Goal: Communication & Community: Answer question/provide support

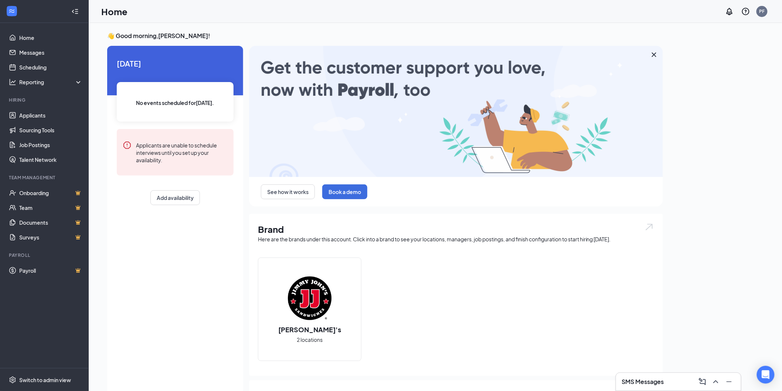
click at [644, 372] on div "SMS Messages" at bounding box center [678, 381] width 126 height 18
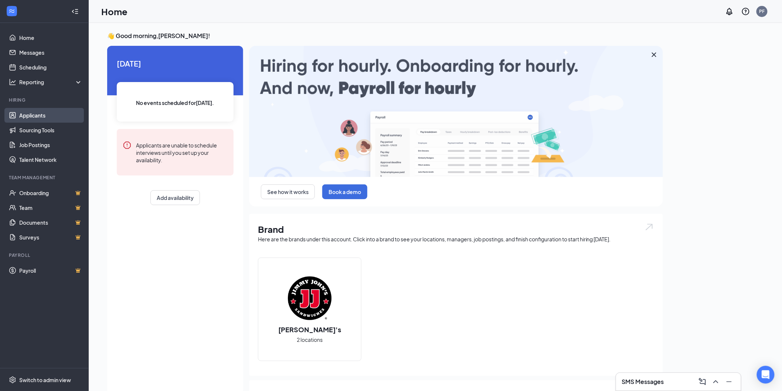
click at [57, 117] on link "Applicants" at bounding box center [50, 115] width 63 height 15
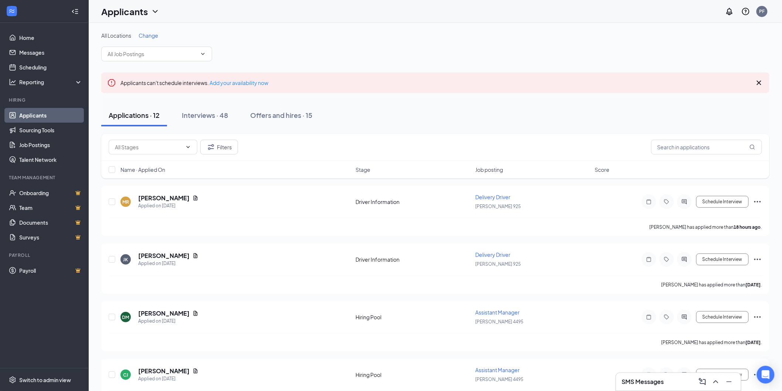
click at [644, 377] on div "SMS Messages" at bounding box center [678, 382] width 113 height 12
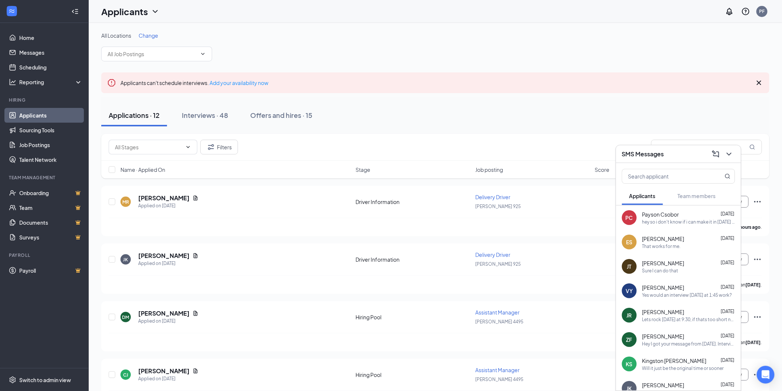
click at [683, 223] on div "hey so i don't know if i can make it in [DATE] i talked to my boss at [GEOGRAPH…" at bounding box center [688, 222] width 93 height 6
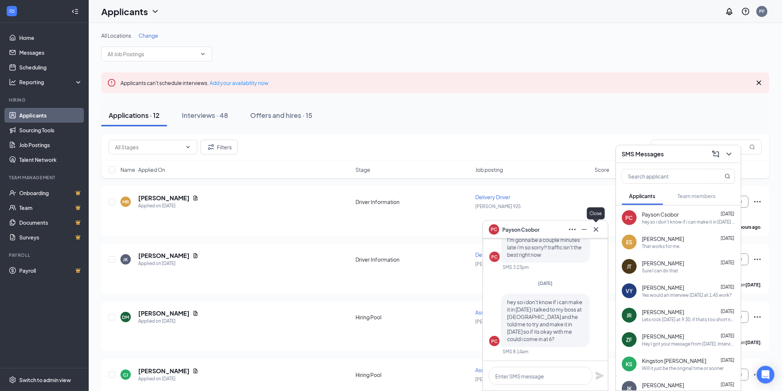
click at [594, 232] on icon "Cross" at bounding box center [595, 229] width 9 height 9
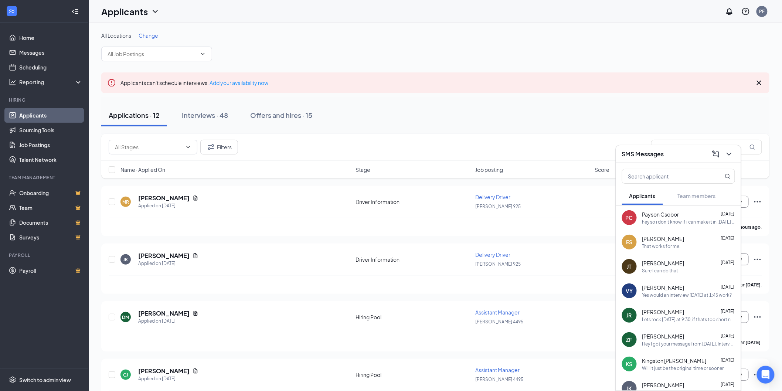
click at [693, 246] on div "That works for me." at bounding box center [688, 246] width 93 height 6
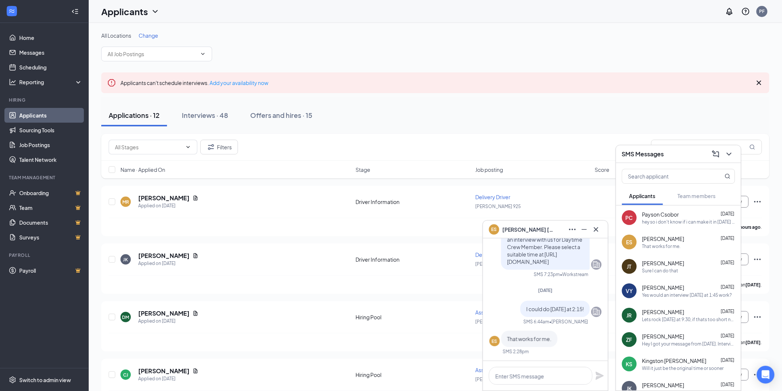
click at [692, 267] on div "[PERSON_NAME] [DATE] Sure I can do that" at bounding box center [688, 266] width 93 height 14
click at [691, 289] on div "[PERSON_NAME] [DATE]" at bounding box center [688, 287] width 93 height 7
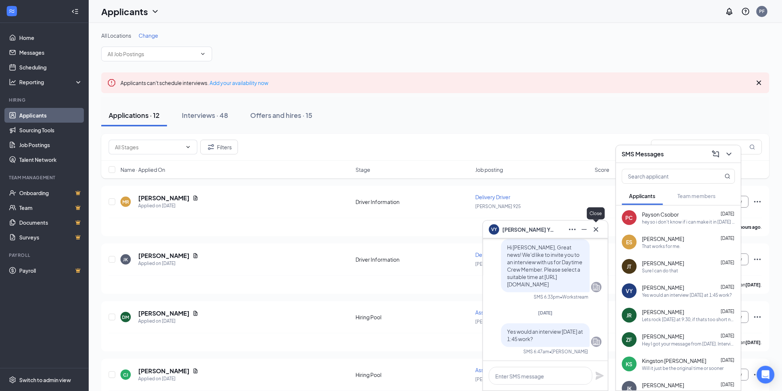
click at [597, 228] on icon "Cross" at bounding box center [596, 229] width 4 height 4
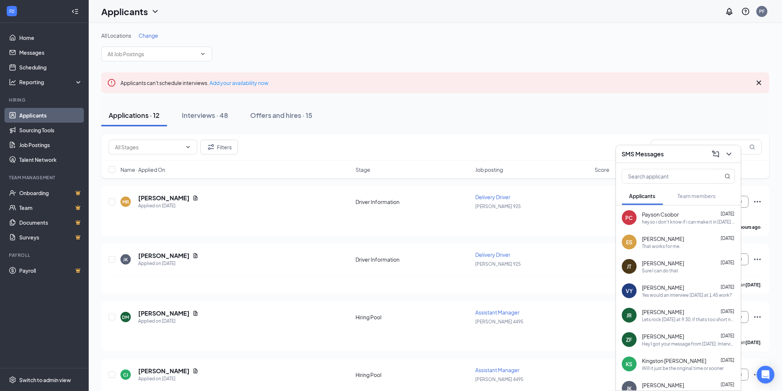
click at [736, 154] on div "SMS Messages" at bounding box center [678, 154] width 125 height 18
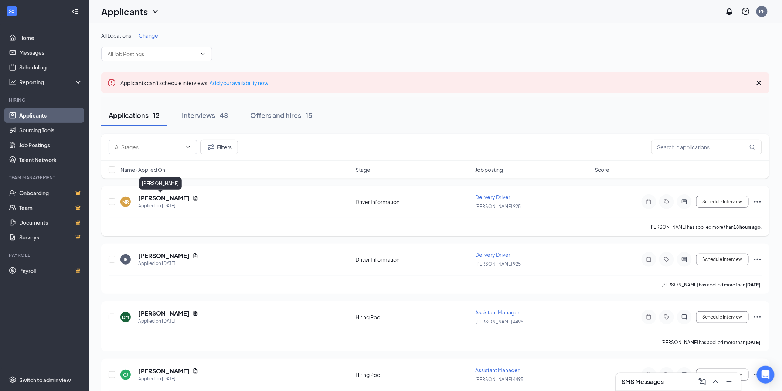
click at [148, 194] on h5 "[PERSON_NAME]" at bounding box center [163, 198] width 51 height 8
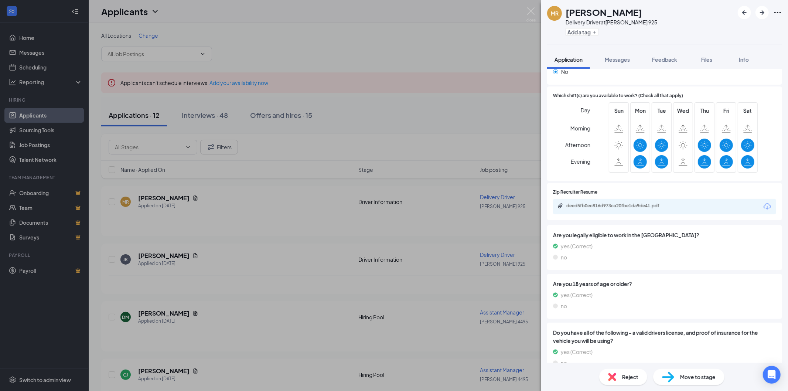
scroll to position [165, 0]
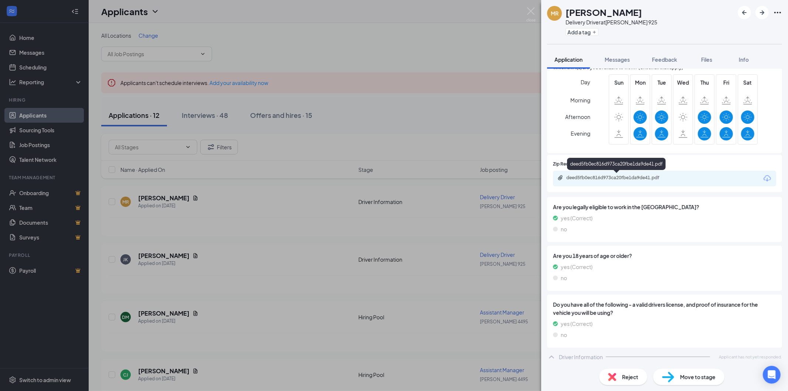
click at [648, 175] on div "deed5fb0ec816d973ca20fbe1da9de41.pdf" at bounding box center [617, 178] width 103 height 6
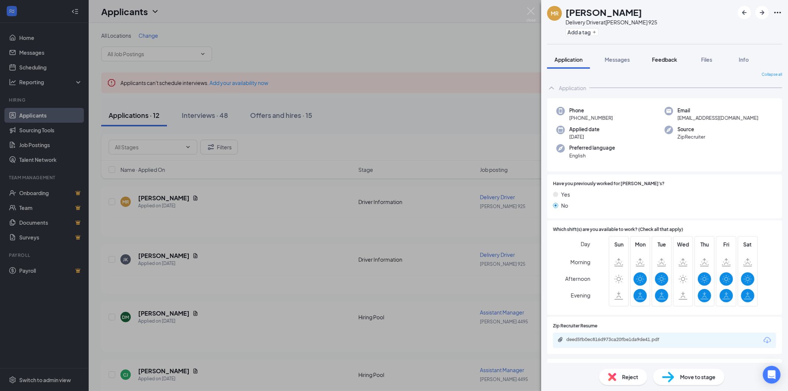
scroll to position [0, 0]
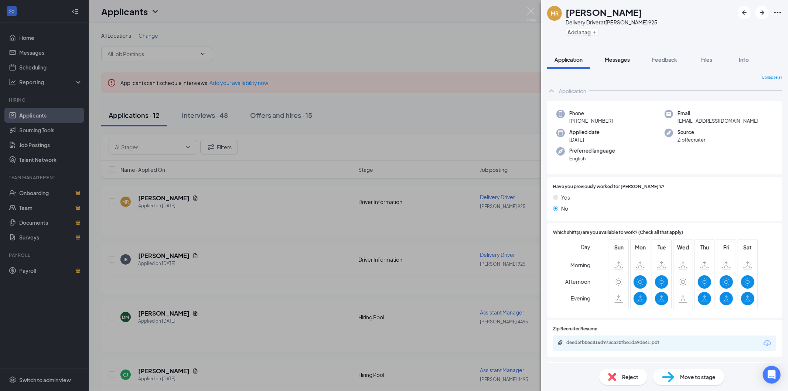
click at [613, 63] on button "Messages" at bounding box center [617, 59] width 40 height 18
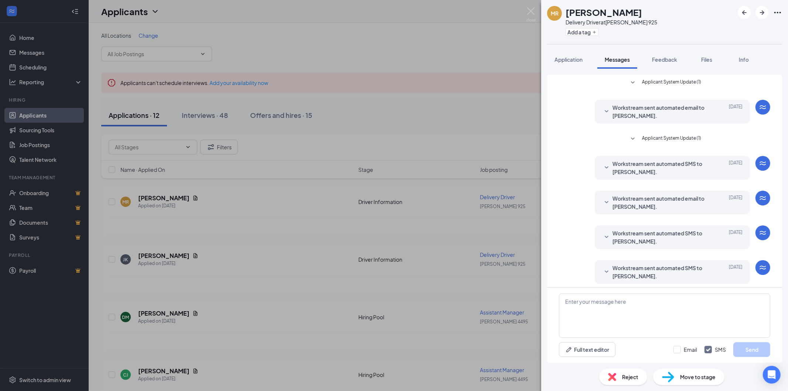
scroll to position [38, 0]
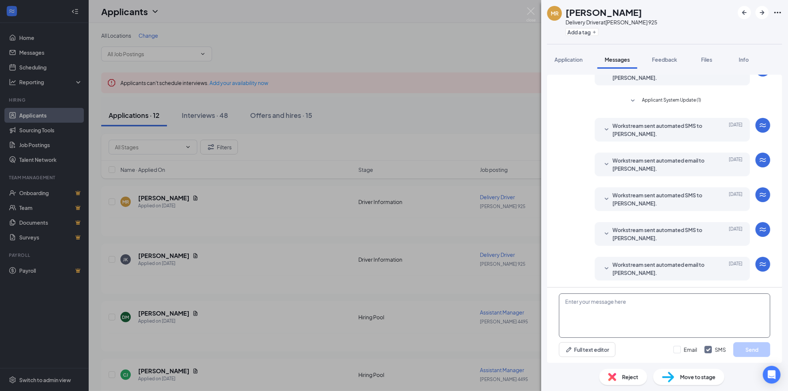
click at [625, 303] on textarea at bounding box center [664, 315] width 211 height 44
type textarea "I could do an interview as early as [DATE] at 2:15"
click at [751, 349] on button "Send" at bounding box center [751, 349] width 37 height 15
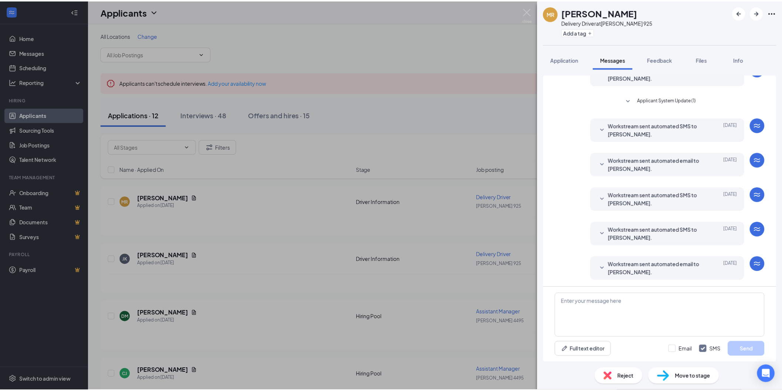
scroll to position [78, 0]
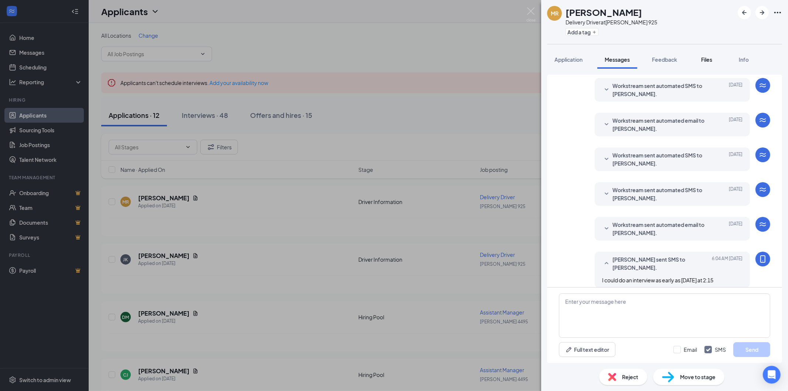
click at [708, 57] on span "Files" at bounding box center [706, 59] width 11 height 7
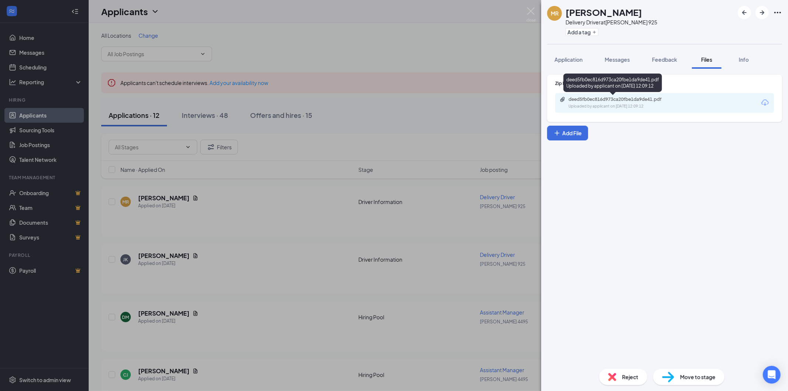
click at [611, 102] on div "deed5fb0ec816d973ca20fbe1da9de41.pdf Uploaded by applicant on [DATE] 12:09:12" at bounding box center [620, 102] width 120 height 13
click at [434, 50] on div "[PERSON_NAME] Delivery Driver at [PERSON_NAME] 925 Add a tag Application Messag…" at bounding box center [394, 195] width 788 height 391
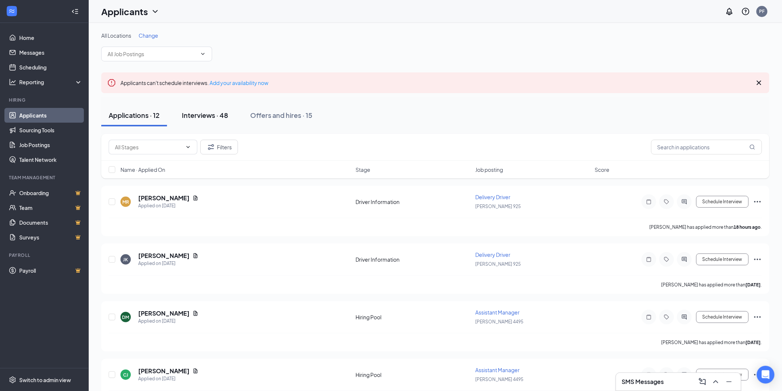
click at [203, 115] on div "Interviews · 48" at bounding box center [205, 114] width 46 height 9
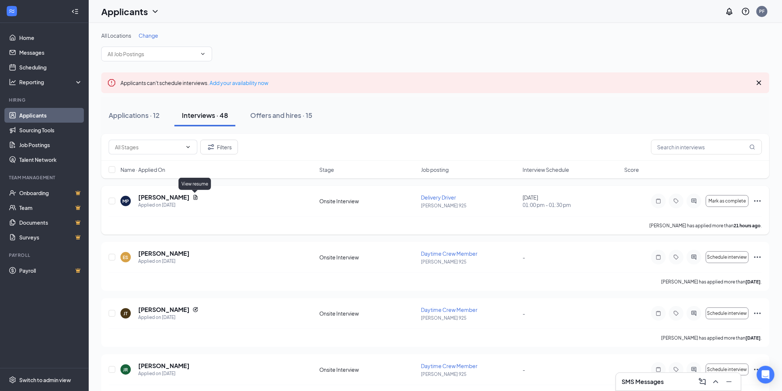
click at [195, 197] on icon "Document" at bounding box center [195, 197] width 6 height 6
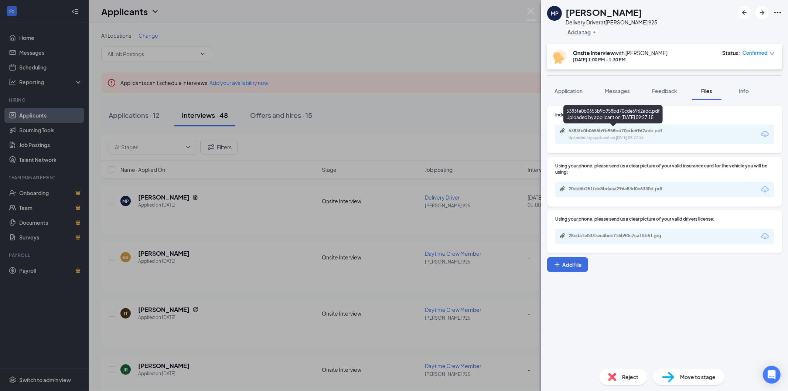
click at [632, 129] on div "5383fe0b0655b9b958bd70cde6962adc.pdf" at bounding box center [619, 131] width 103 height 6
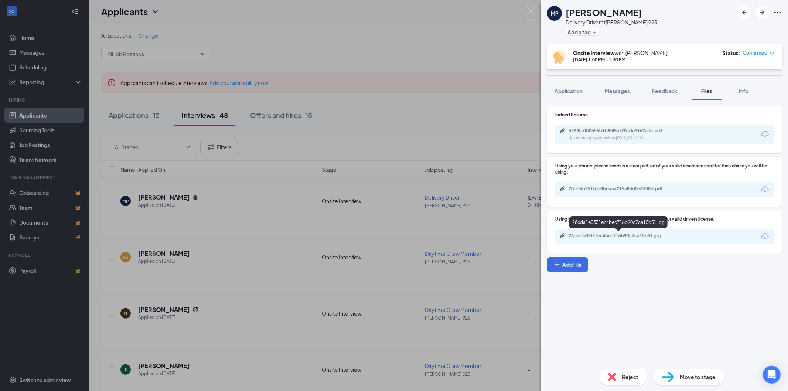
click at [612, 237] on div "28cda1e0331ec4bec716b90c7ca15b51.jpg" at bounding box center [619, 236] width 103 height 6
click at [492, 116] on div "MP [PERSON_NAME] Delivery Driver at [PERSON_NAME] 925 Add a tag Onsite Intervie…" at bounding box center [394, 195] width 788 height 391
